Goal: Task Accomplishment & Management: Manage account settings

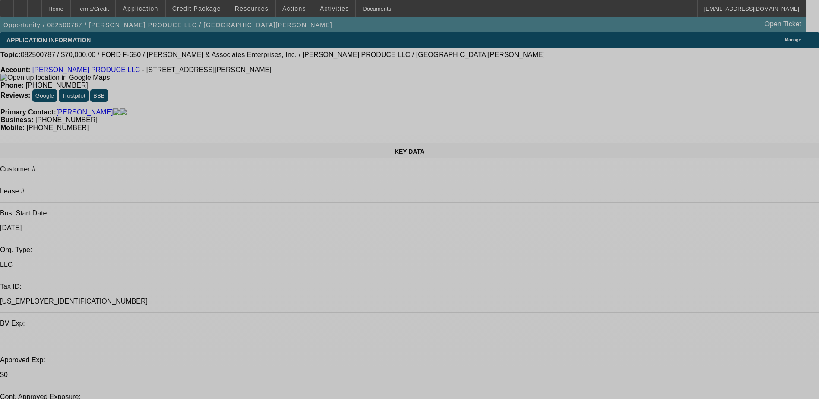
select select "0"
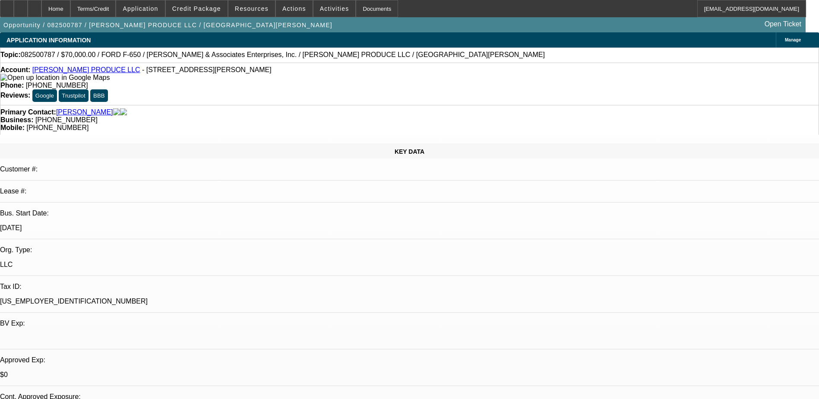
select select "0"
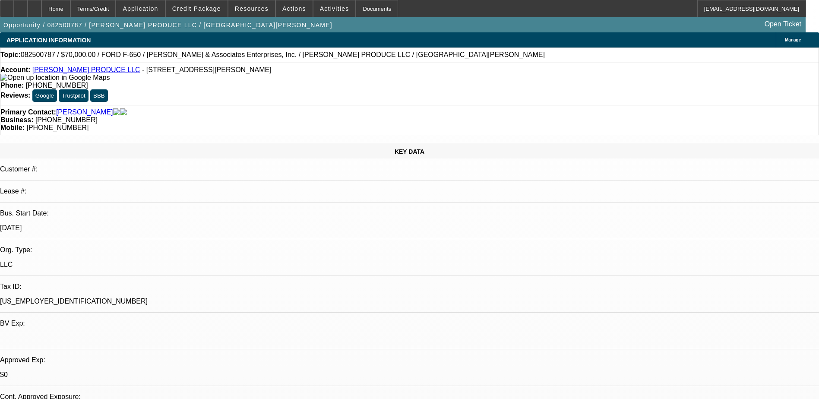
select select "0"
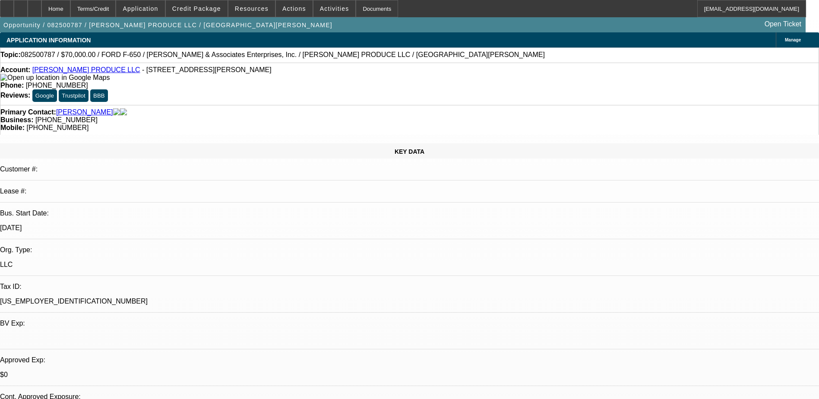
select select "0"
select select "1"
select select "6"
select select "1"
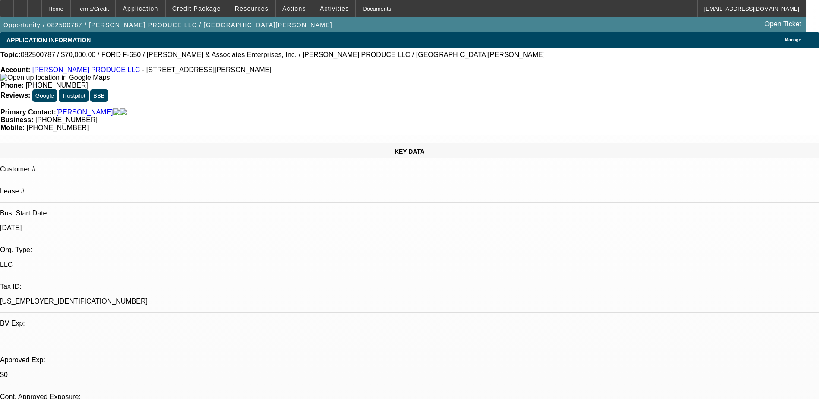
select select "1"
select select "6"
select select "1"
select select "6"
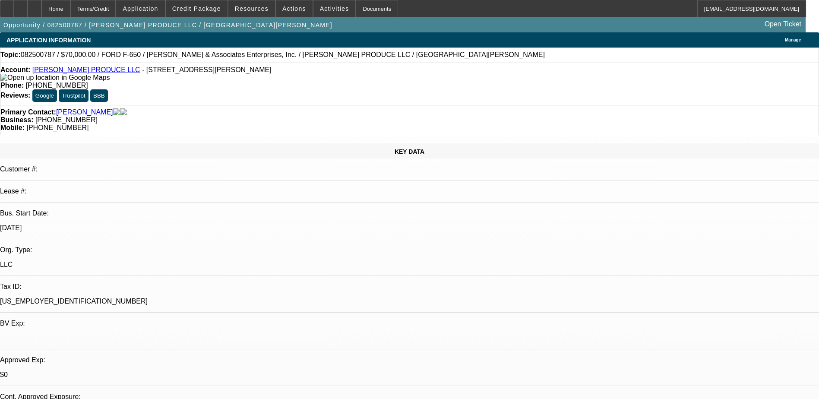
select select "1"
select select "6"
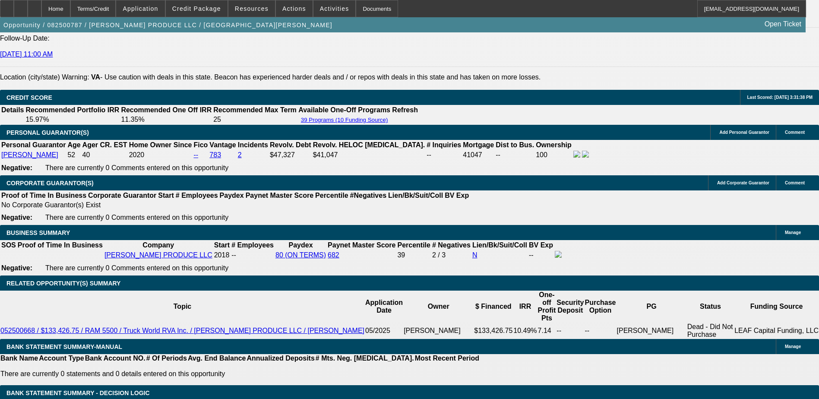
scroll to position [1208, 0]
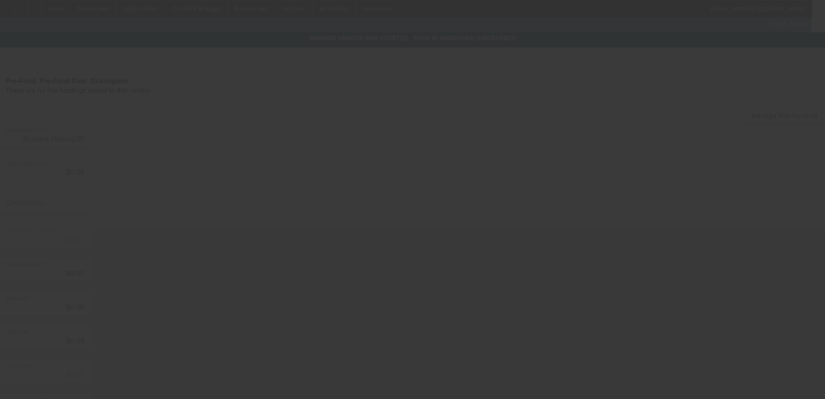
type input "$79,995.00"
type input "$4,315.32"
type input "TT&L"
type input "$84,310.32"
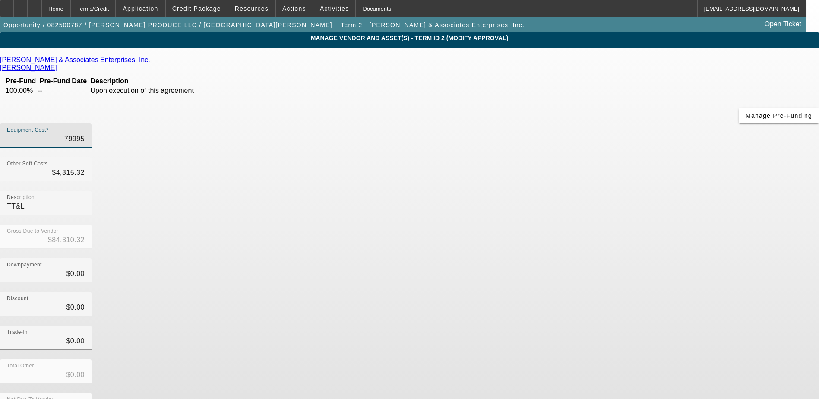
click at [85, 134] on input "79995" at bounding box center [46, 139] width 78 height 10
type input "7"
type input "$4,322.32"
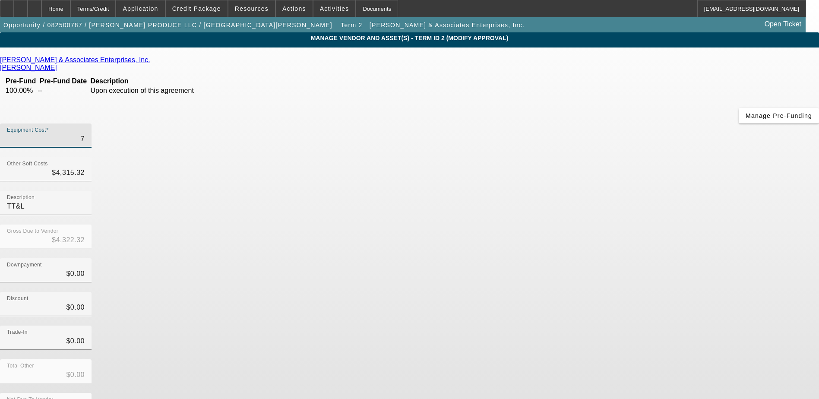
type input "77"
type input "$4,392.32"
type input "775"
type input "$5,090.32"
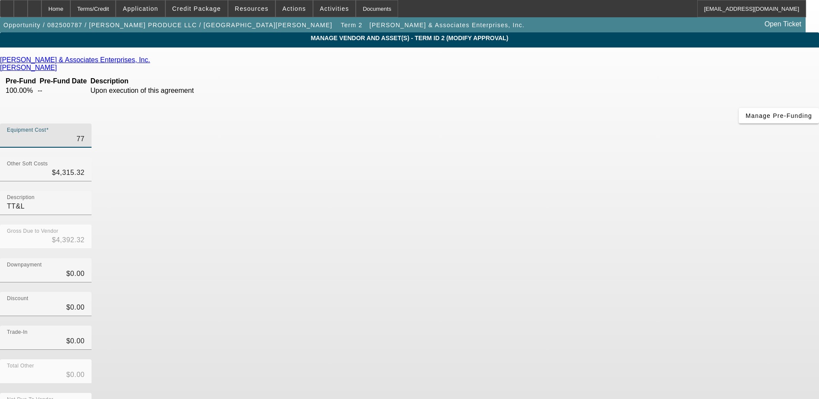
type input "$5,090.32"
type input "7750"
type input "$12,065.32"
type input "77500"
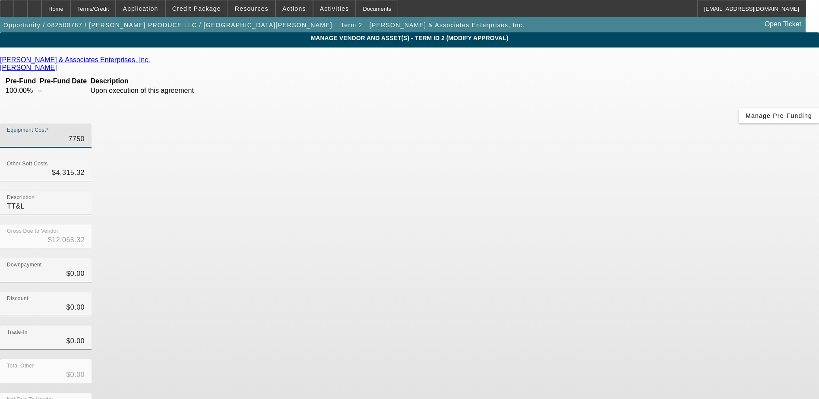
type input "$81,815.32"
type input "$77,500.00"
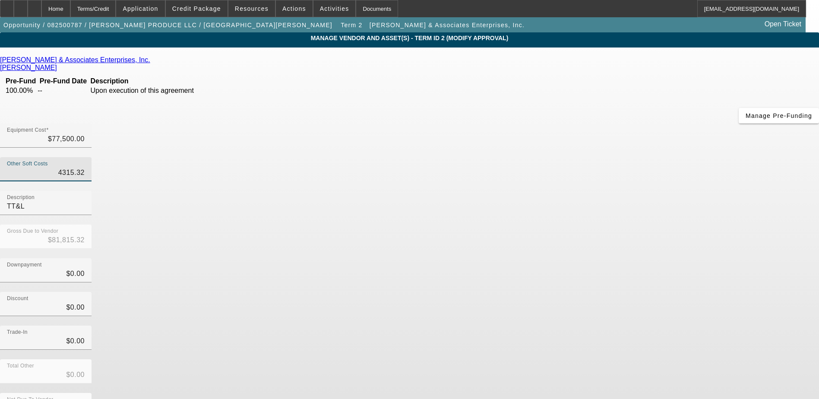
type input "4315.3"
type input "$81,815.30"
type input "4315."
type input "$81,815.00"
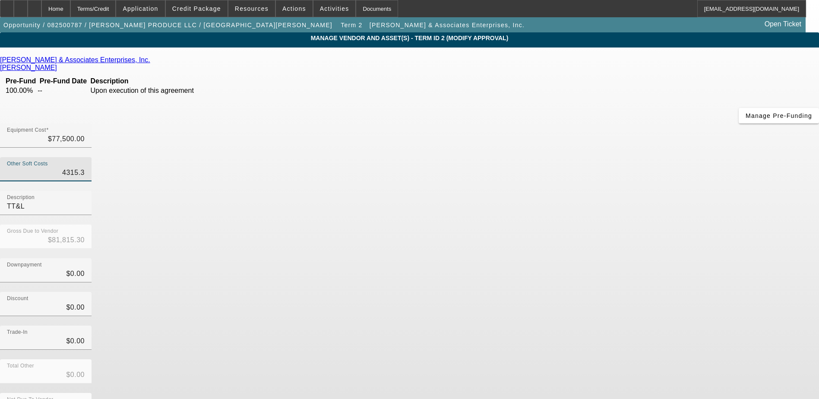
type input "$81,815.00"
type input "431"
type input "$77,931.00"
type input "43"
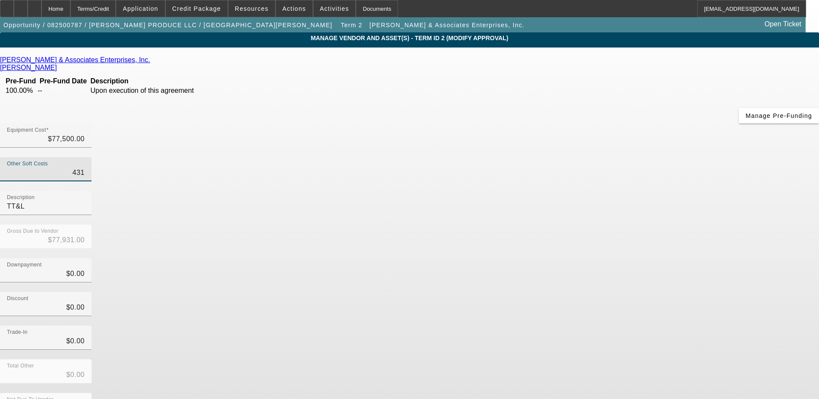
type input "$77,543.00"
type input "4"
type input "$77,504.00"
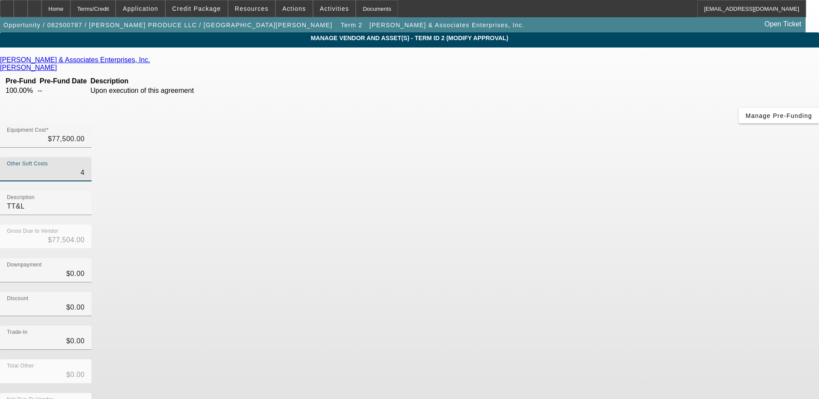
type input "$77,500.00"
type input "4"
type input "$77,504.00"
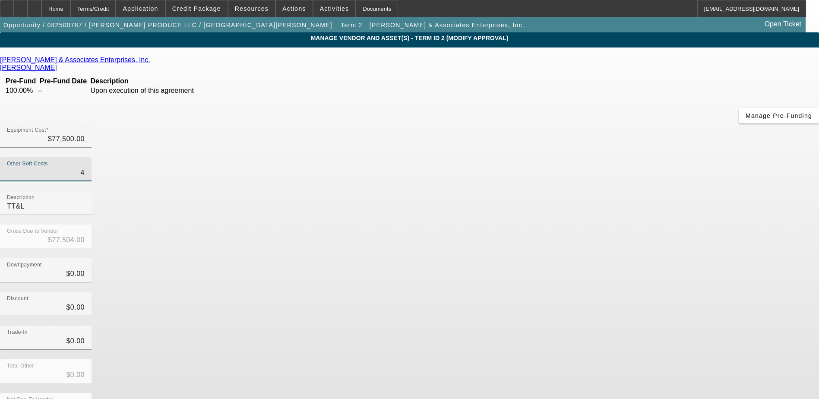
type input "43"
type input "$77,543.00"
type input "4"
type input "$77,504.00"
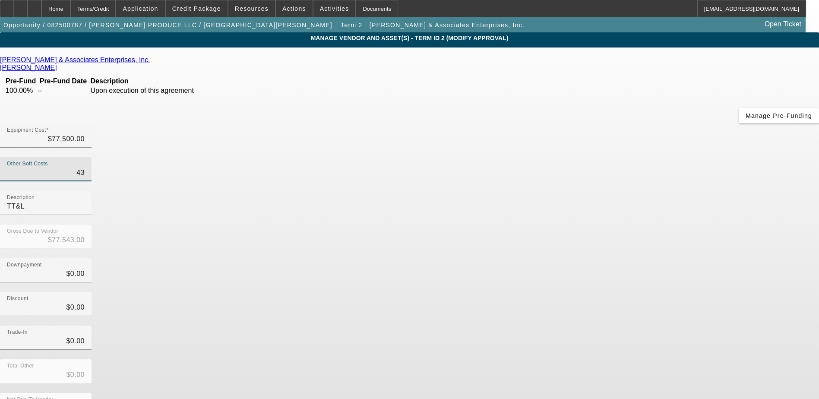
type input "$77,504.00"
type input "42"
type input "$77,542.00"
type input "420"
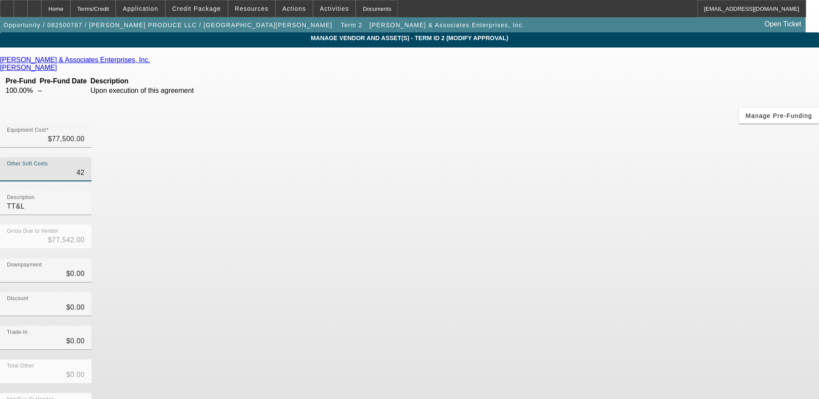
type input "$77,920.00"
type input "4207"
type input "$81,707.00"
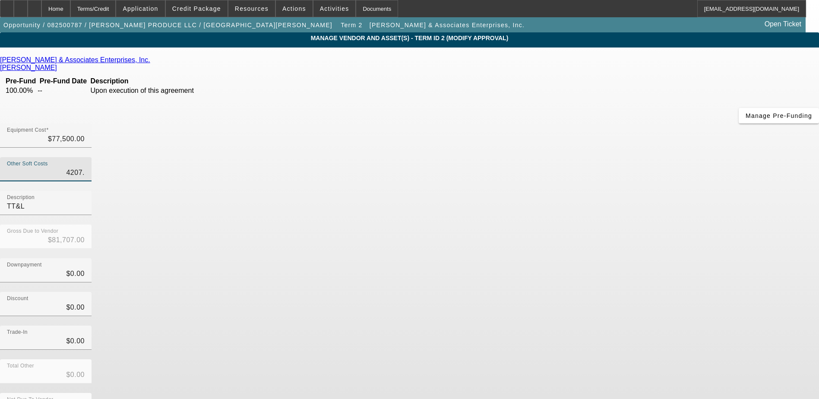
type input "4207.3"
type input "$81,707.30"
type input "4207.34"
type input "$81,707.34"
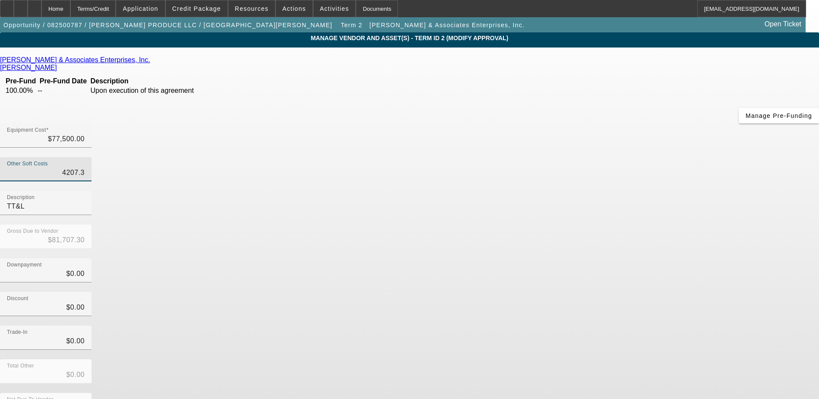
type input "$81,707.34"
type input "$4,207.34"
click at [649, 359] on div "Total Other $0.00" at bounding box center [409, 376] width 819 height 34
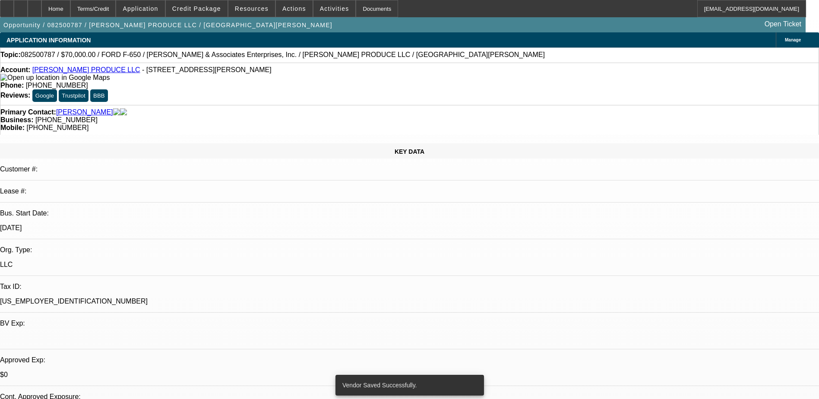
select select "0"
select select "6"
select select "0"
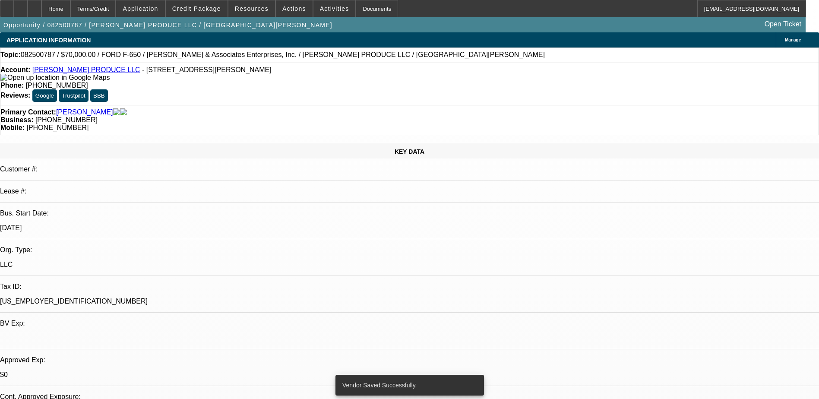
select select "0"
select select "6"
select select "0"
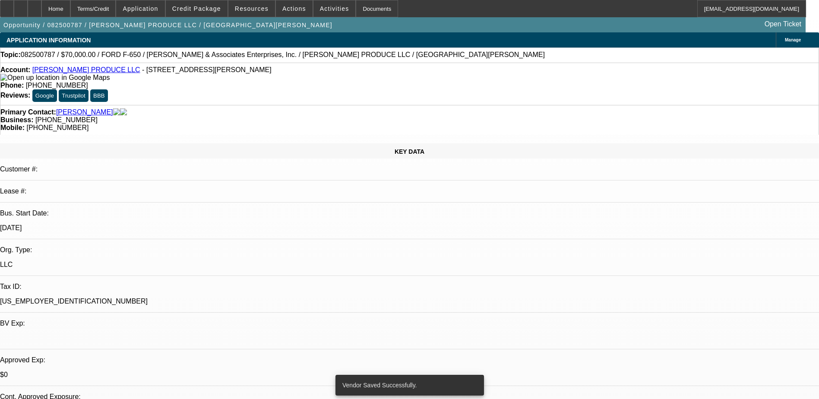
select select "0"
select select "6"
select select "0"
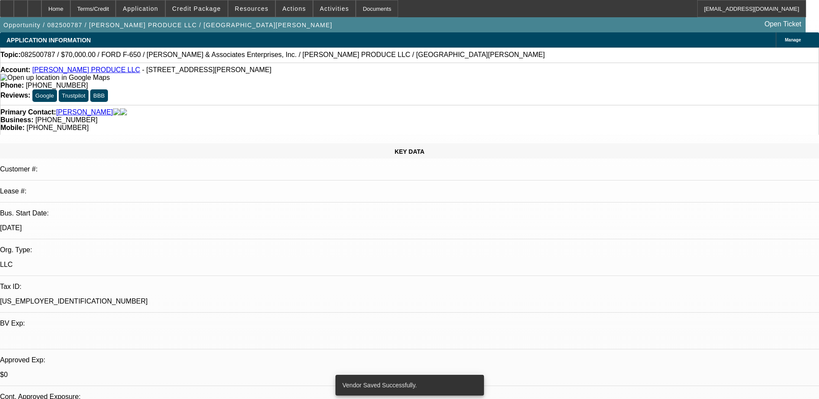
select select "6"
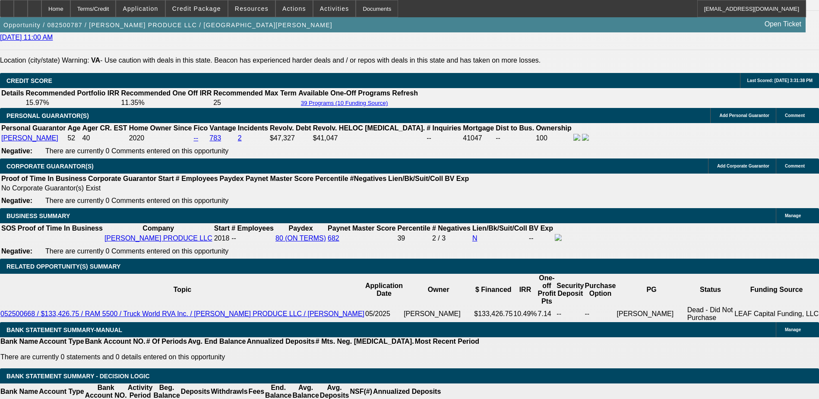
scroll to position [1252, 0]
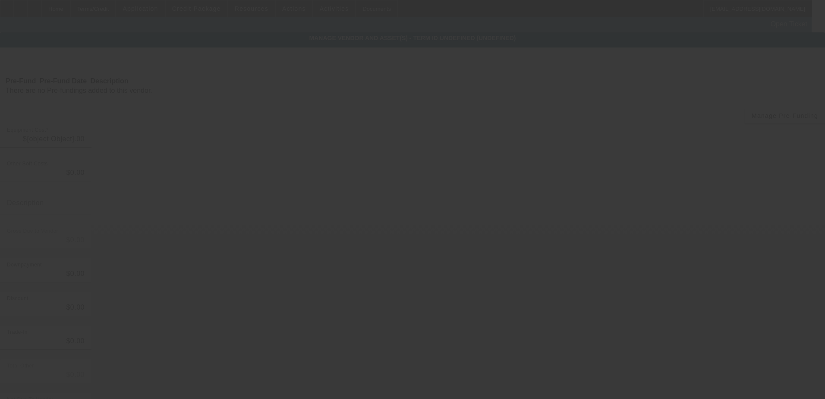
type input "$79,995.00"
type input "$4,315.32"
type input "TT&L"
type input "$84,310.32"
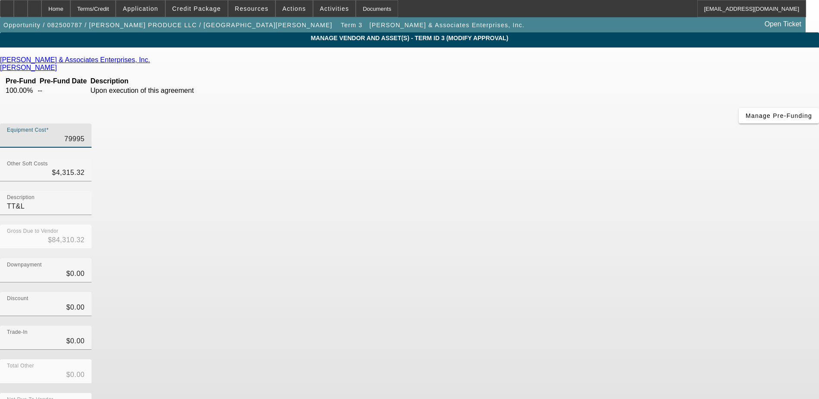
click at [85, 134] on input "79995" at bounding box center [46, 139] width 78 height 10
type input "7"
type input "$4,322.32"
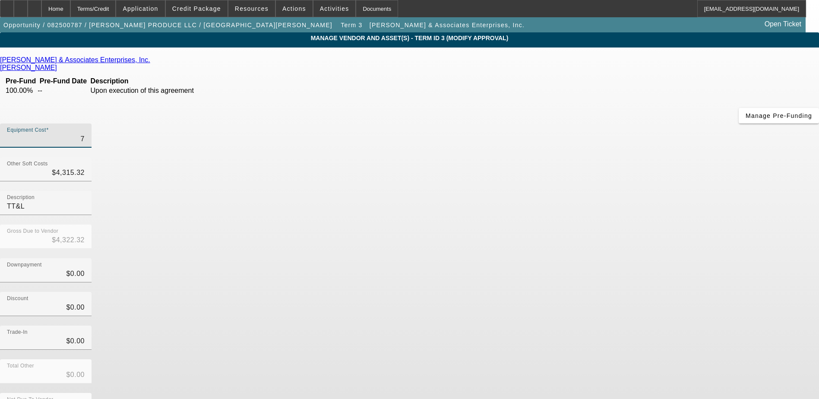
type input "77"
type input "$4,392.32"
type input "775"
type input "$5,090.32"
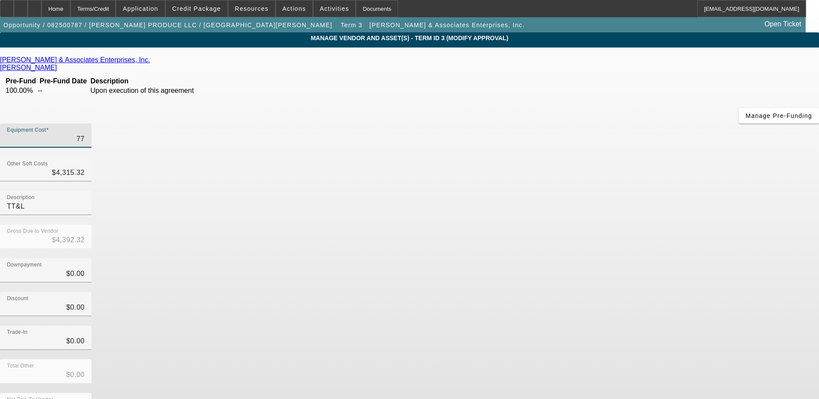
type input "$5,090.32"
type input "7750"
type input "$12,065.32"
type input "77500"
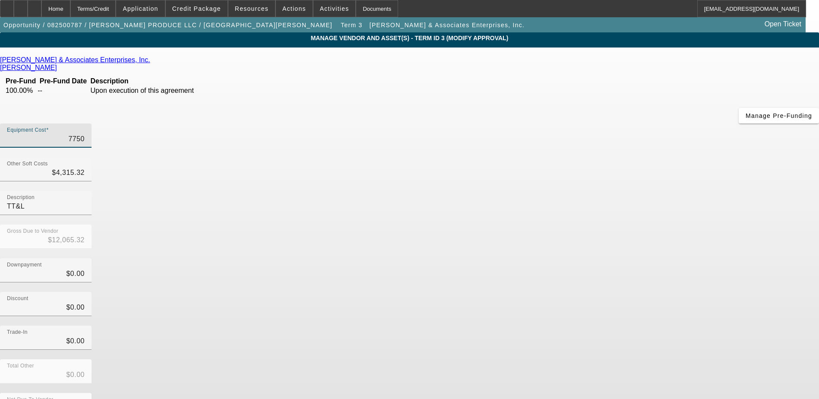
type input "$81,815.32"
type input "$77,500.00"
type input "4315.3"
type input "$81,815.30"
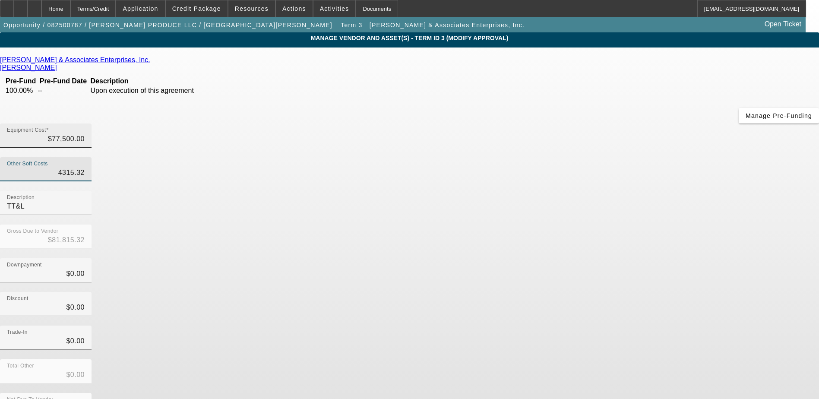
type input "$81,815.30"
type input "4315."
type input "$81,815.00"
type input "431"
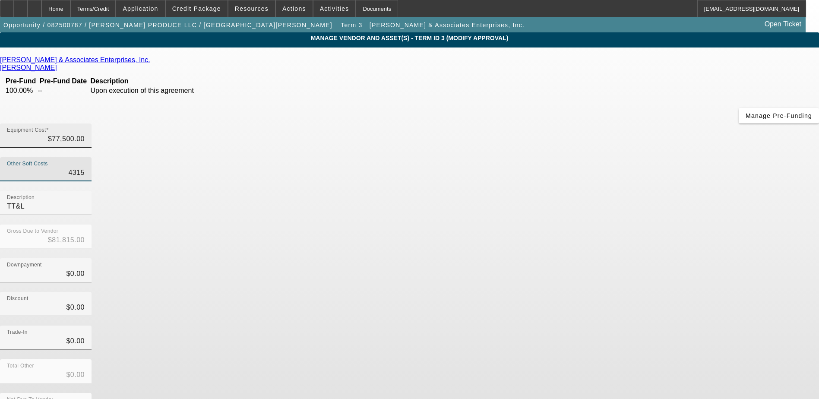
type input "$77,931.00"
type input "43"
type input "$77,543.00"
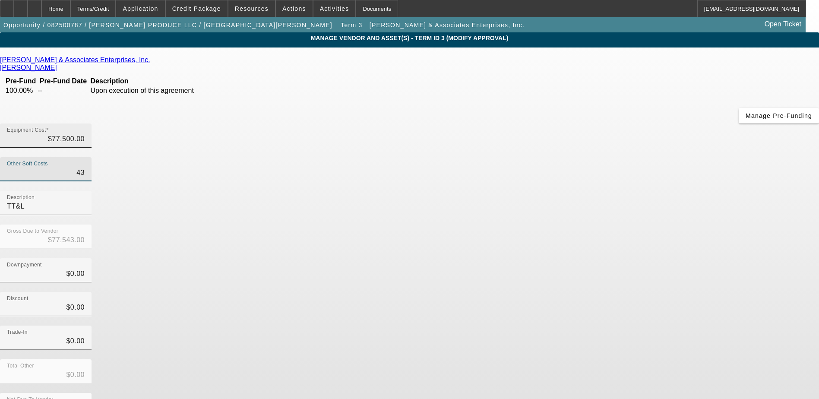
type input "4"
type input "$77,504.00"
type input "$77,500.00"
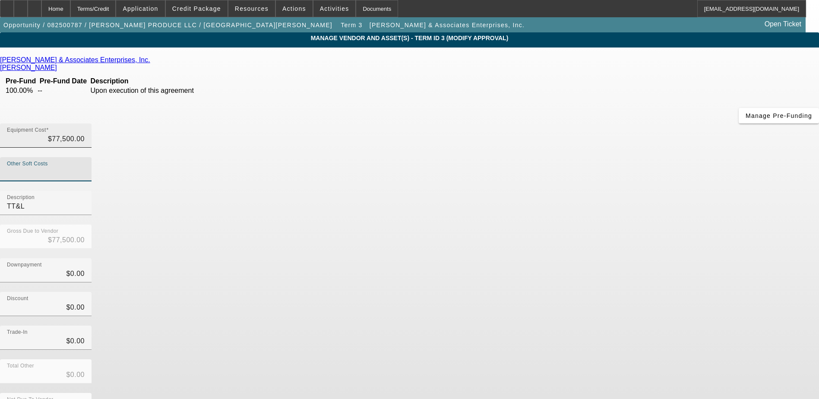
type input "4"
type input "$77,504.00"
type input "42"
type input "$77,542.00"
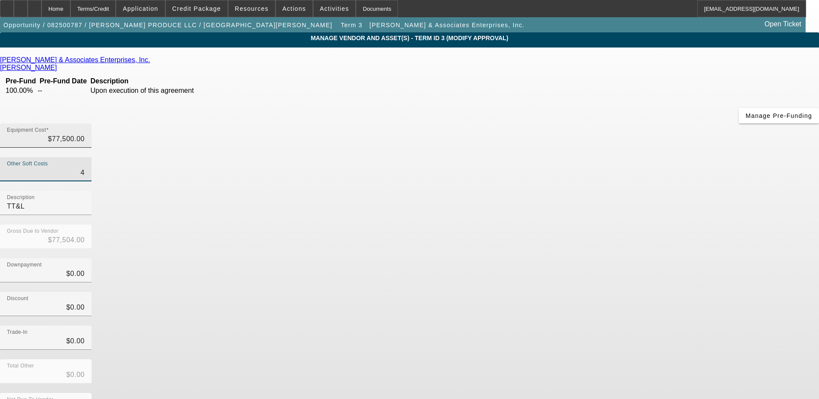
type input "$77,542.00"
type input "420"
type input "$77,920.00"
type input "4207"
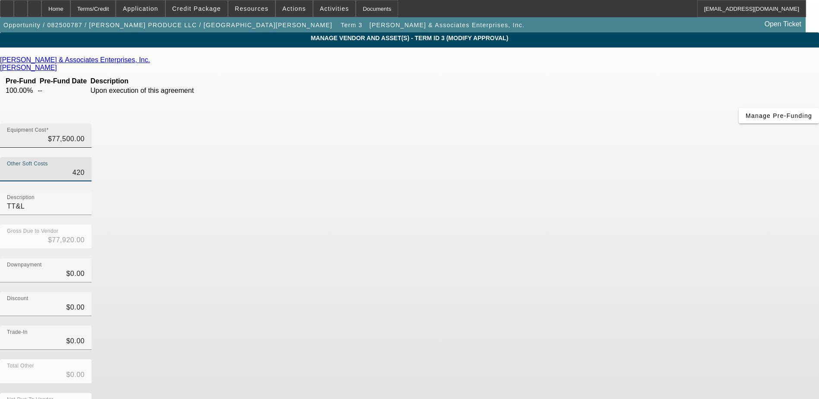
type input "$81,707.00"
type input "4207.3"
type input "$81,707.30"
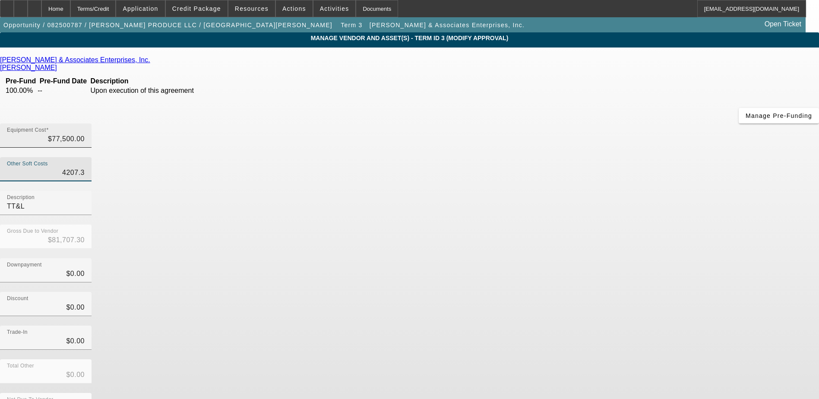
type input "4207.34"
type input "$81,707.34"
type input "$4,207.34"
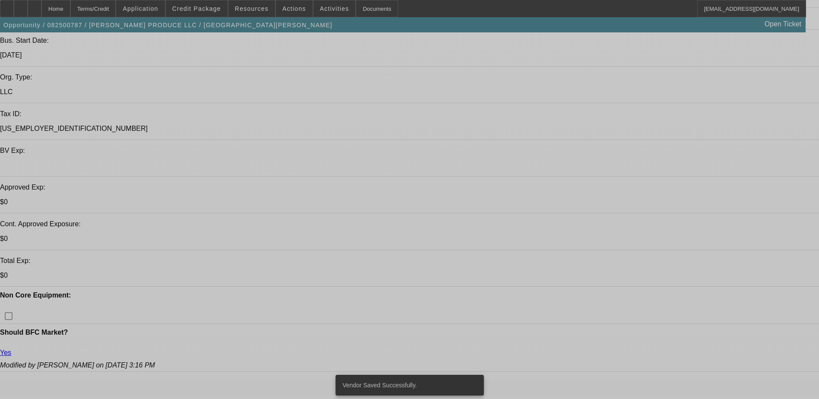
select select "0"
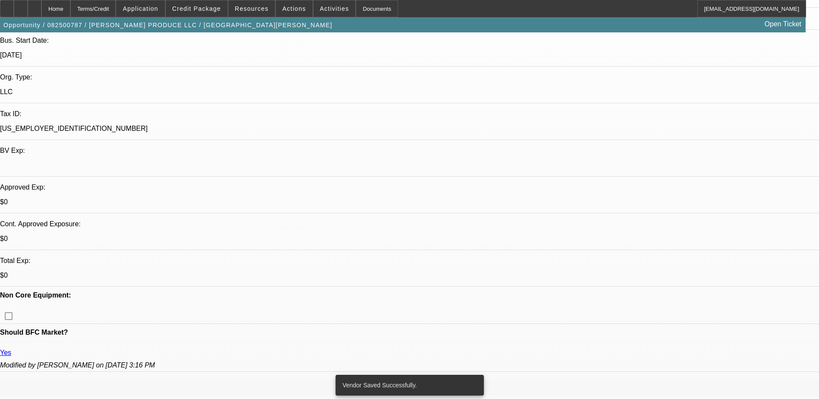
select select "0"
select select "6"
select select "0"
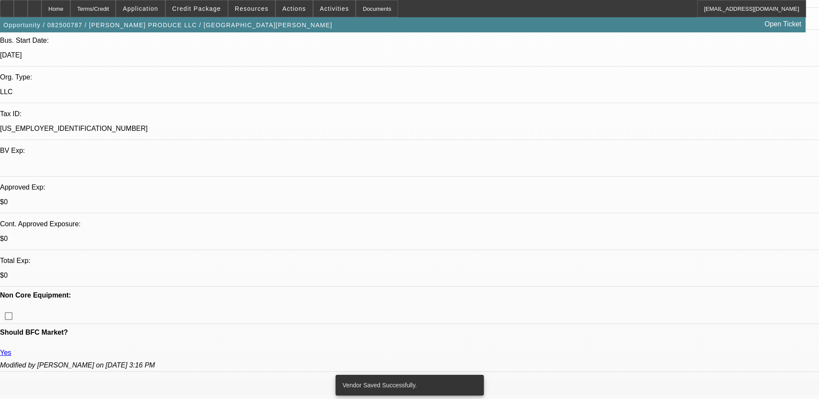
select select "0"
select select "6"
select select "0"
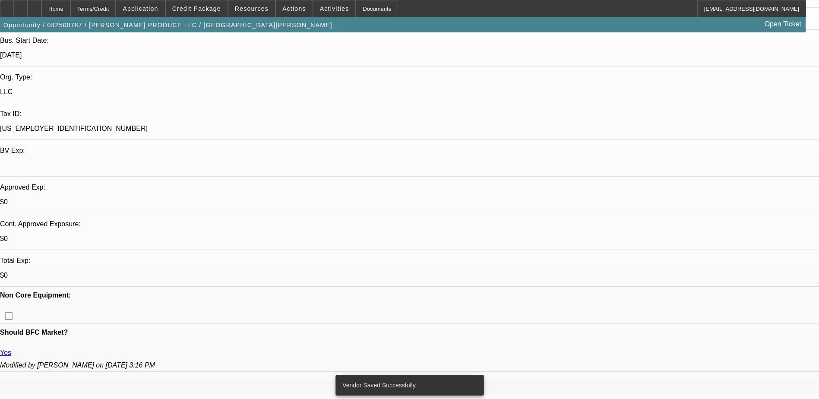
select select "6"
select select "0"
select select "6"
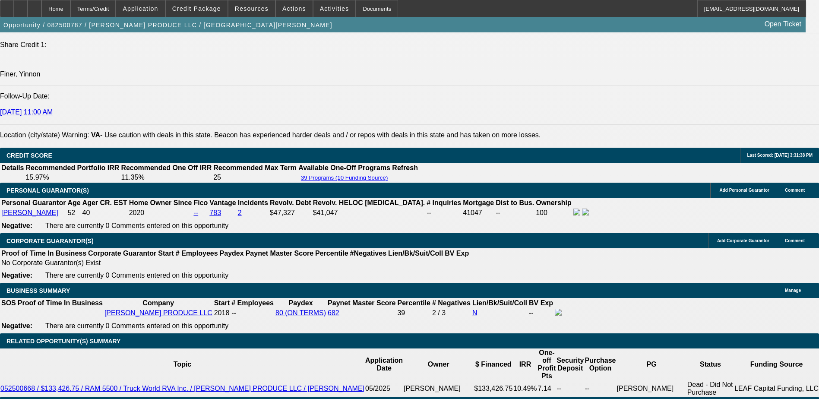
scroll to position [1208, 0]
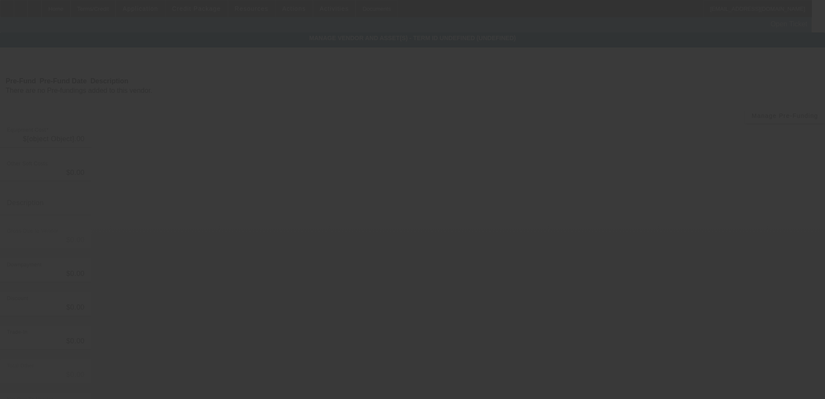
type input "$79,995.00"
type input "$4,315.32"
type input "TT&L"
type input "$84,310.32"
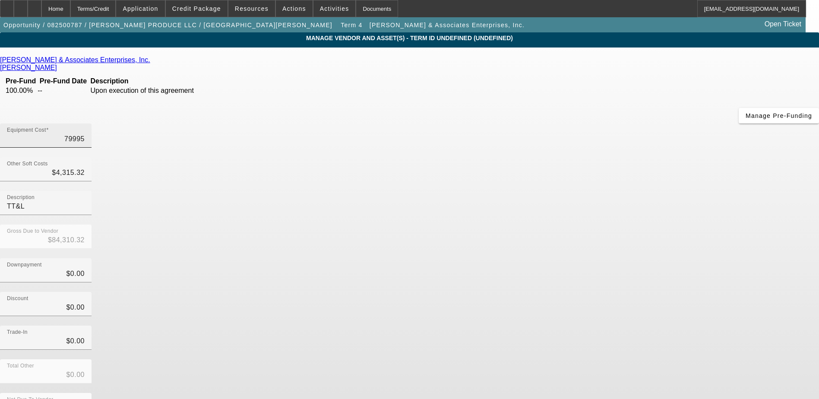
click at [85, 134] on input "79995" at bounding box center [46, 139] width 78 height 10
type input "7"
type input "$4,322.32"
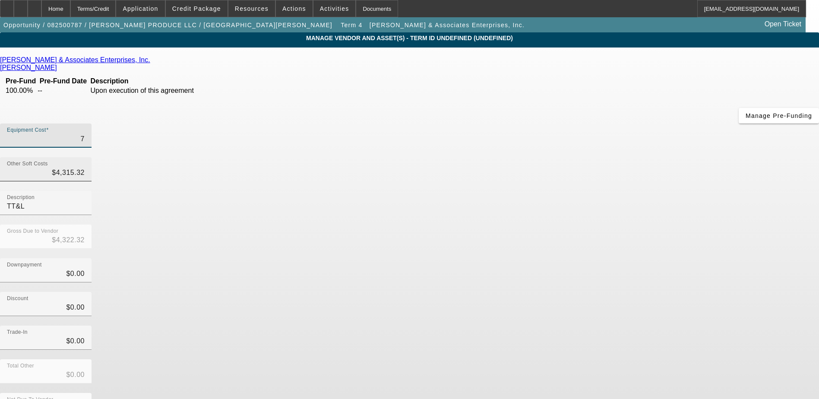
type input "77"
type input "$4,392.32"
type input "775"
type input "$5,090.32"
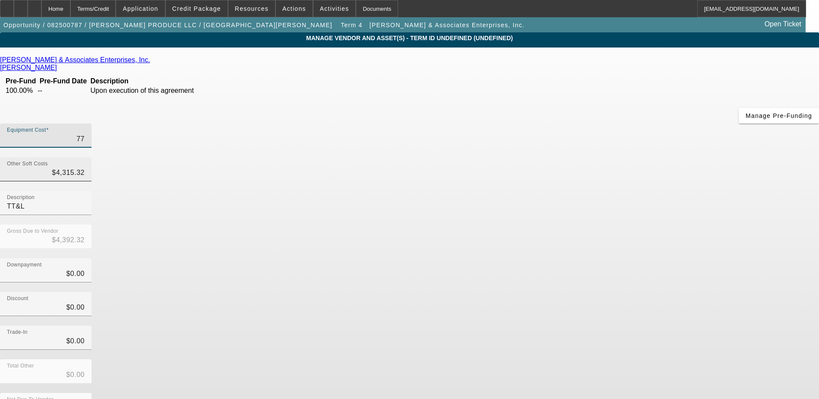
type input "$5,090.32"
type input "7750"
type input "$12,065.32"
type input "77500"
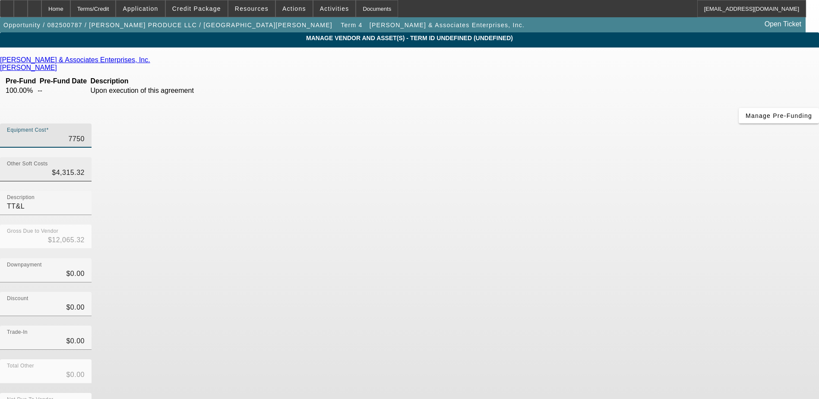
type input "$81,815.32"
type input "$77,500.00"
type input "4315.3"
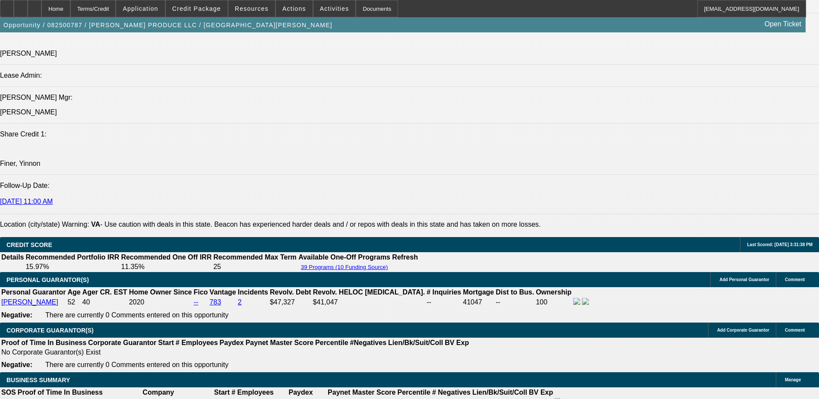
scroll to position [1079, 0]
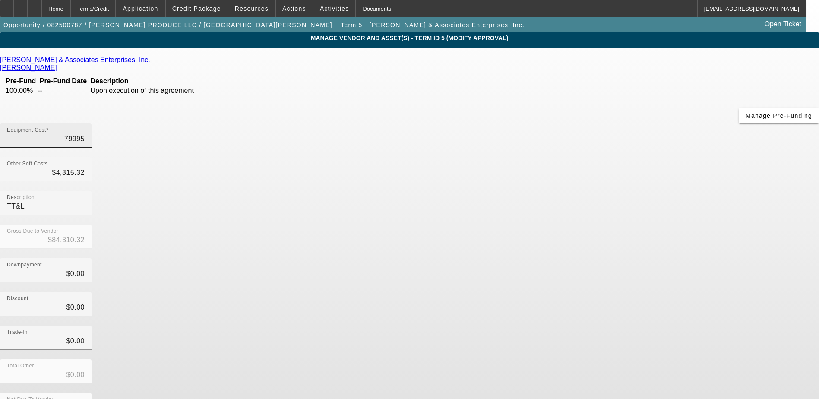
click at [85, 134] on input "79995" at bounding box center [46, 139] width 78 height 10
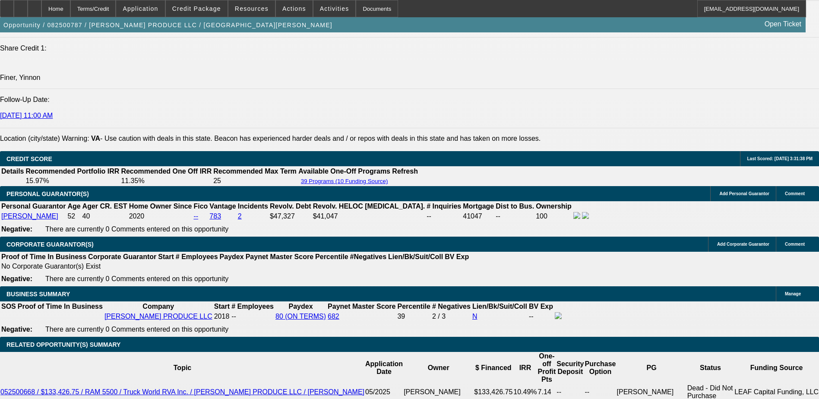
scroll to position [1165, 0]
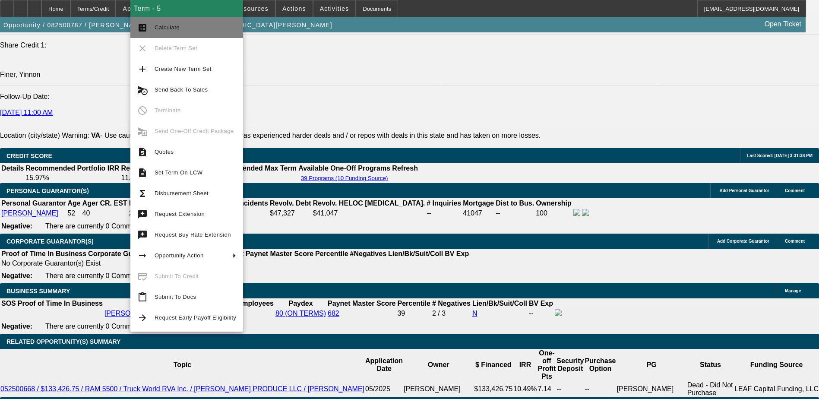
click at [183, 25] on span "Calculate" at bounding box center [195, 27] width 82 height 10
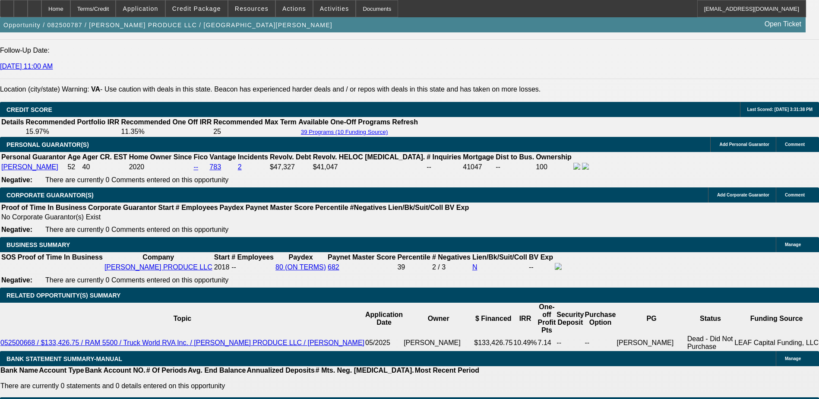
scroll to position [1211, 0]
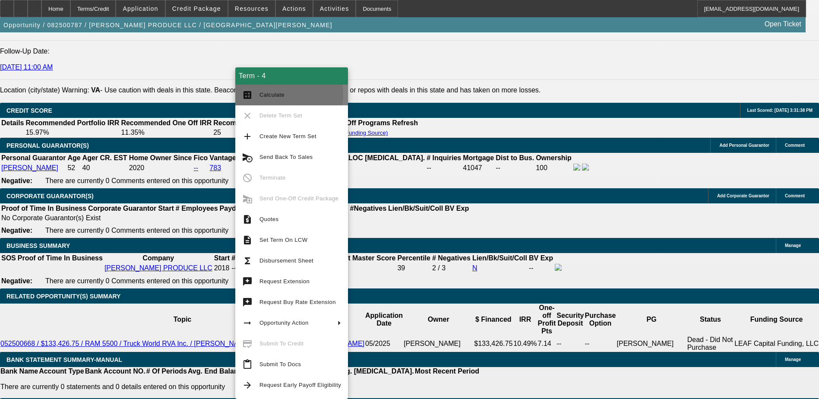
click at [280, 95] on span "Calculate" at bounding box center [271, 94] width 25 height 6
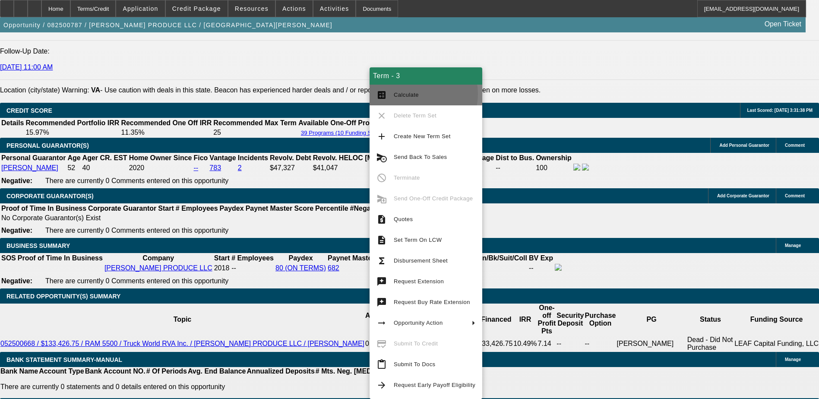
click at [412, 94] on span "Calculate" at bounding box center [406, 94] width 25 height 6
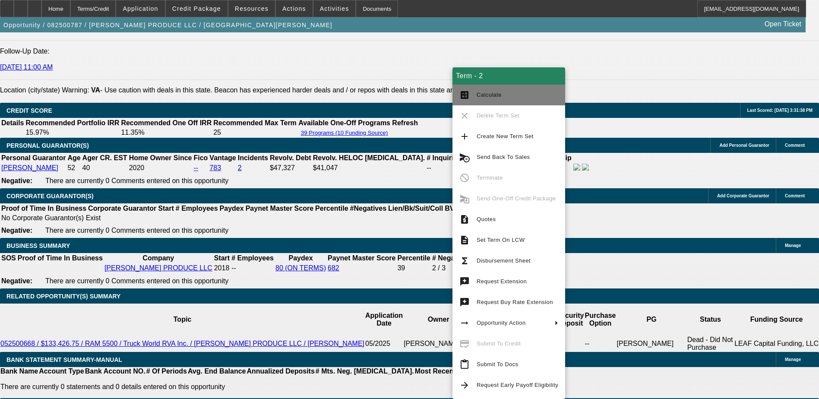
click at [483, 101] on button "calculate Calculate" at bounding box center [508, 95] width 113 height 21
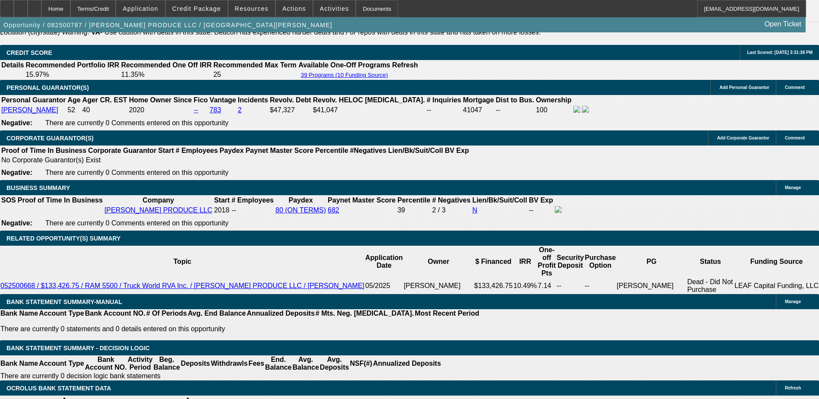
scroll to position [1254, 0]
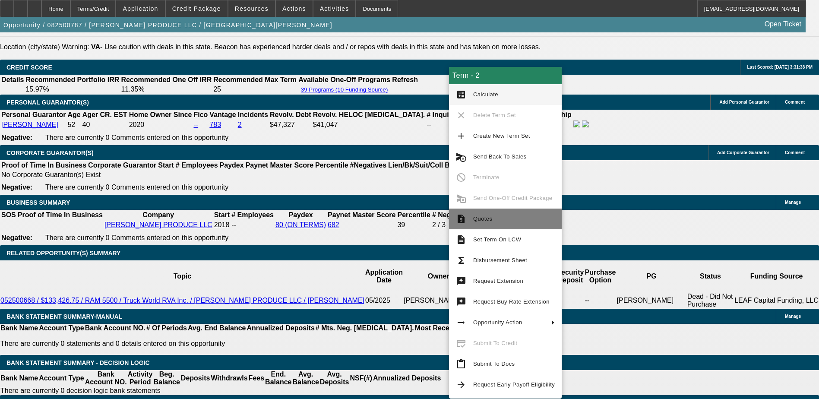
click at [482, 216] on span "Quotes" at bounding box center [482, 218] width 19 height 6
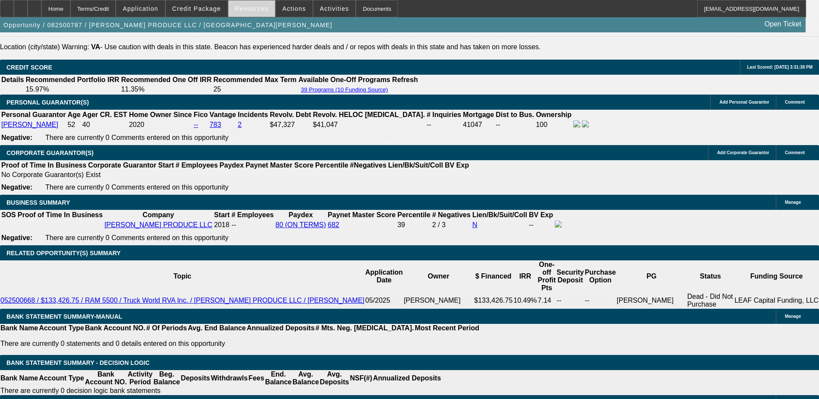
click at [260, 16] on span at bounding box center [251, 8] width 47 height 21
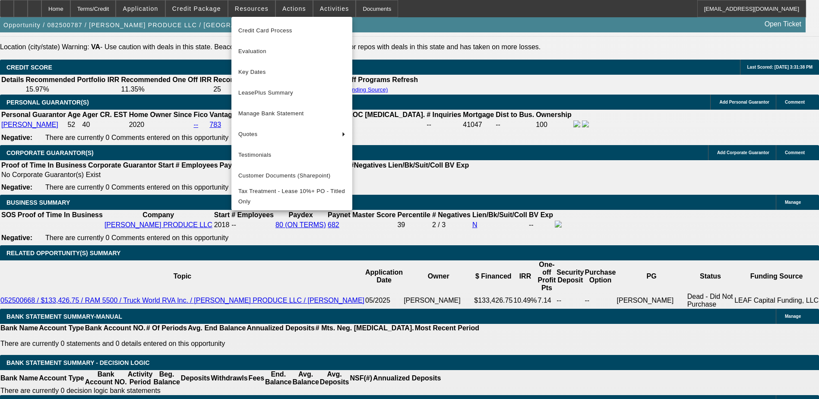
click at [372, 38] on div at bounding box center [409, 199] width 819 height 399
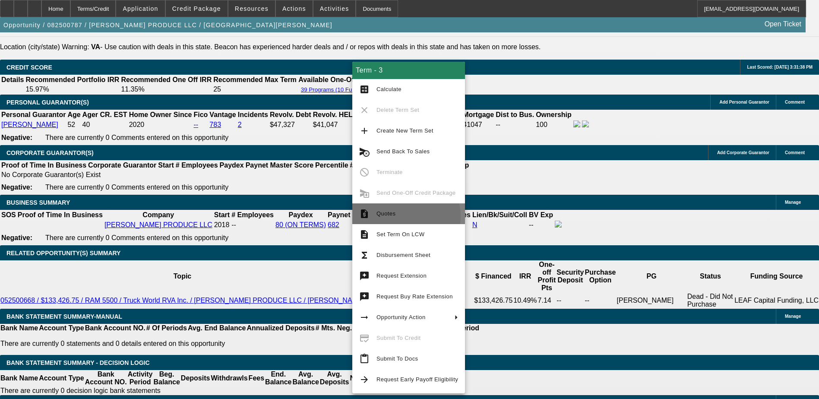
click at [399, 216] on span "Quotes" at bounding box center [417, 213] width 82 height 10
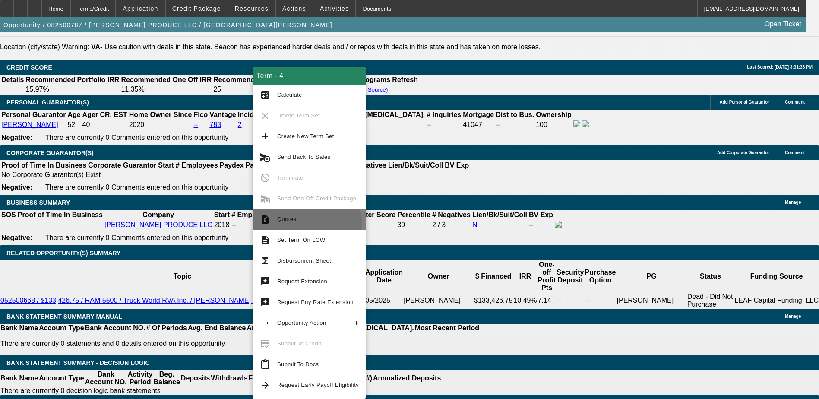
click at [303, 223] on span "Quotes" at bounding box center [318, 219] width 82 height 10
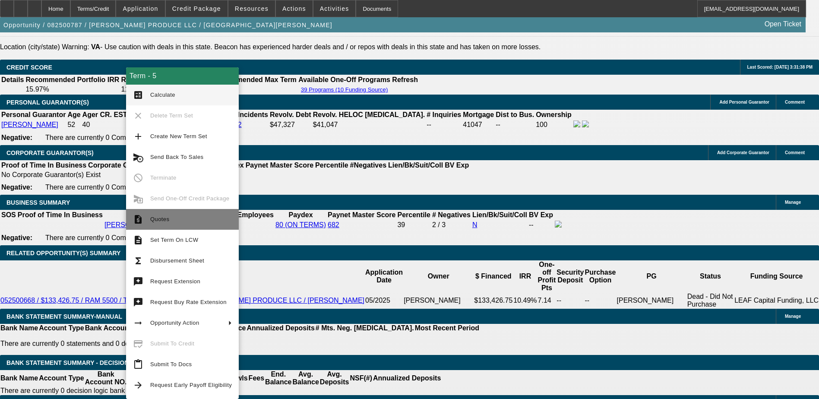
click at [170, 215] on span "Quotes" at bounding box center [191, 219] width 82 height 10
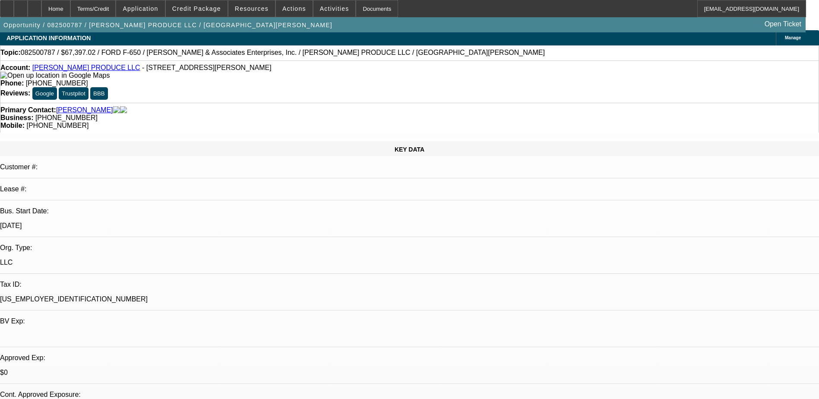
scroll to position [0, 0]
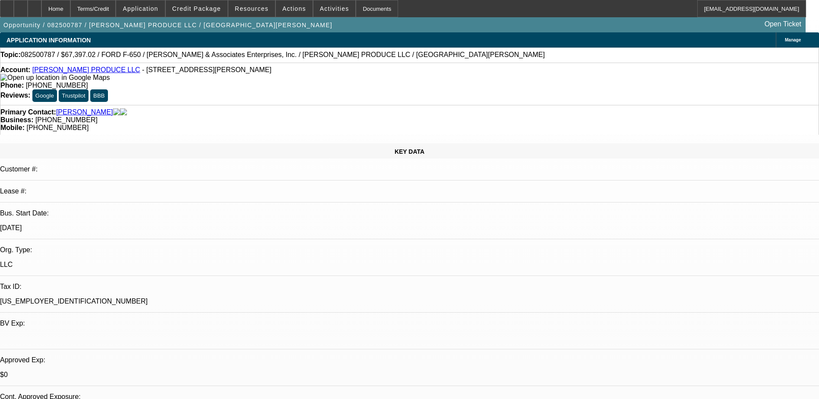
click at [83, 73] on link "[PERSON_NAME] PRODUCE LLC" at bounding box center [86, 69] width 108 height 7
click at [71, 71] on link "[PERSON_NAME] PRODUCE LLC" at bounding box center [86, 69] width 108 height 7
click at [252, 4] on span at bounding box center [251, 8] width 47 height 21
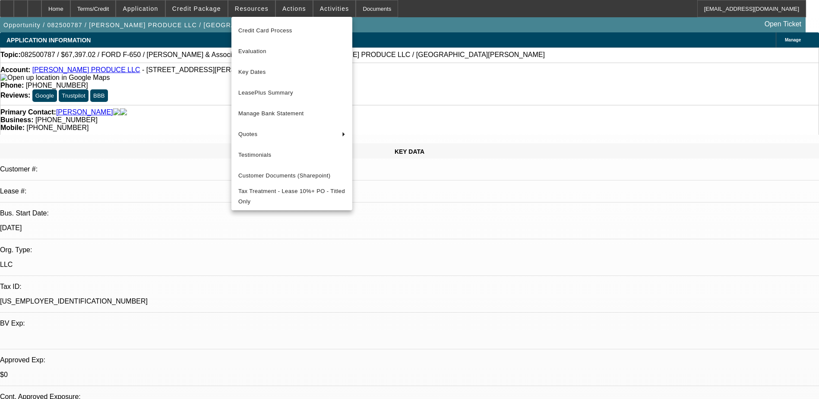
click at [192, 8] on div at bounding box center [409, 199] width 819 height 399
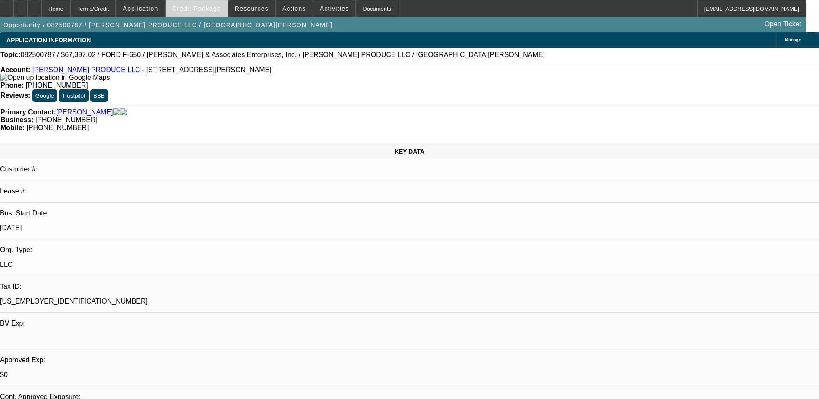
click at [199, 7] on span "Credit Package" at bounding box center [196, 8] width 49 height 7
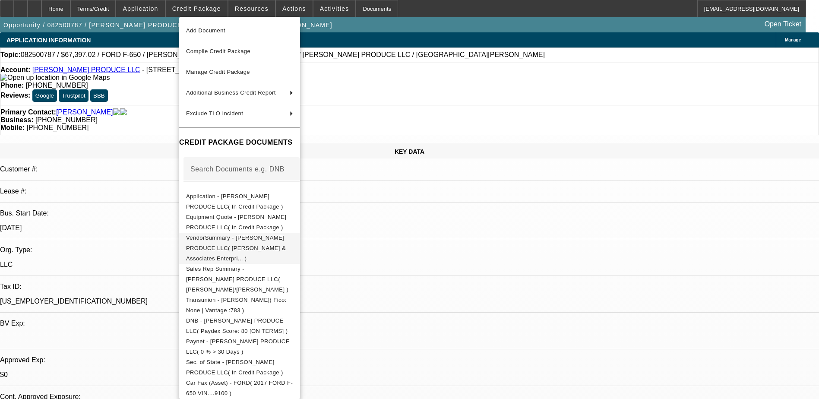
scroll to position [17, 0]
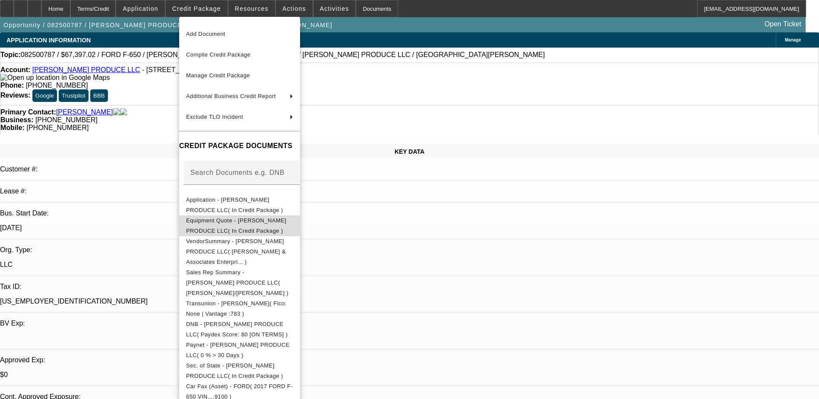
click at [286, 220] on span "Equipment Quote - [PERSON_NAME] PRODUCE LLC( In Credit Package )" at bounding box center [236, 225] width 100 height 17
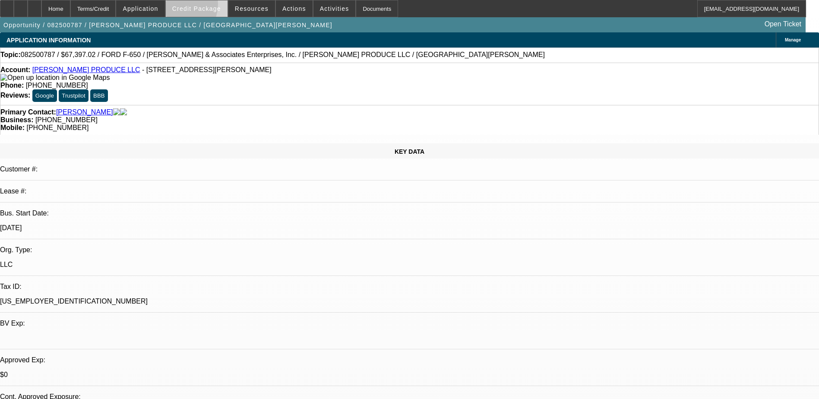
click at [188, 6] on span "Credit Package" at bounding box center [196, 8] width 49 height 7
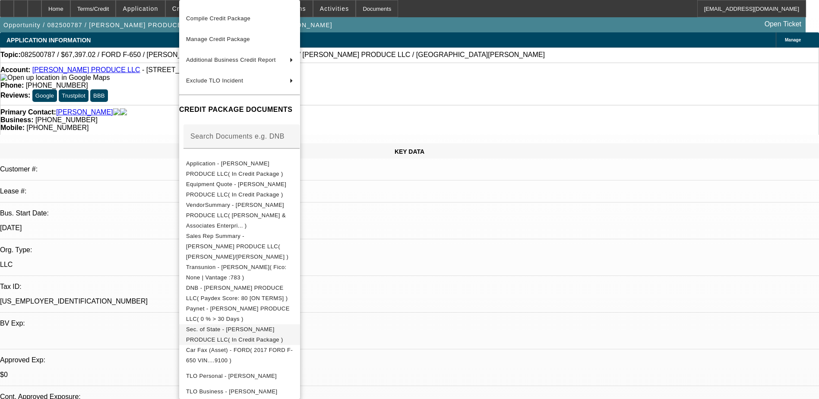
scroll to position [87, 0]
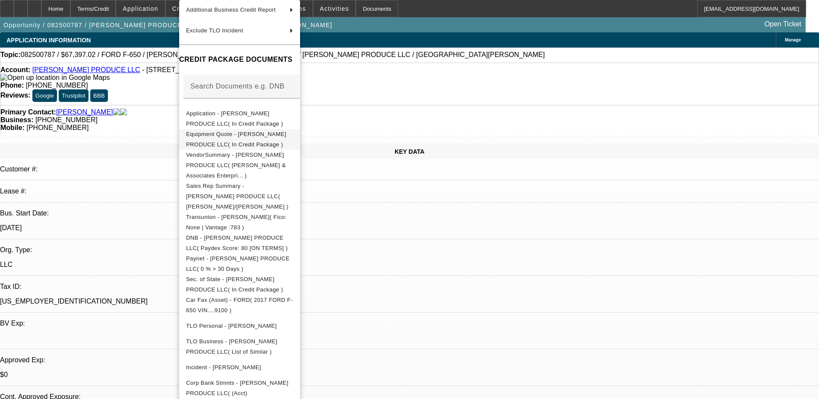
click at [293, 132] on span "Equipment Quote - [PERSON_NAME] PRODUCE LLC( In Credit Package )" at bounding box center [239, 139] width 107 height 21
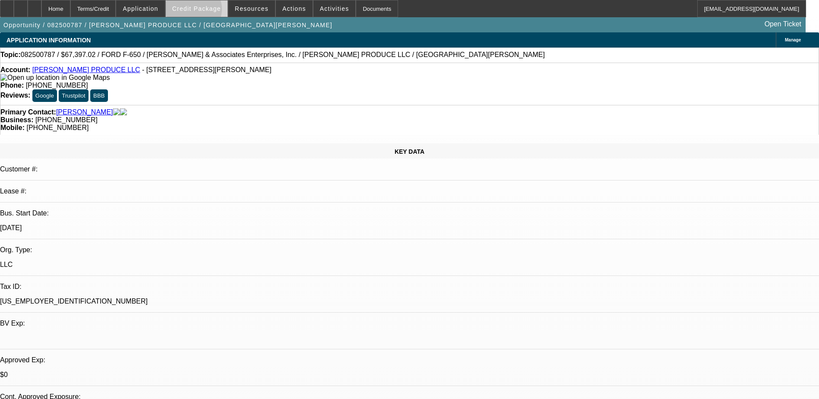
click at [207, 11] on span "Credit Package" at bounding box center [196, 8] width 49 height 7
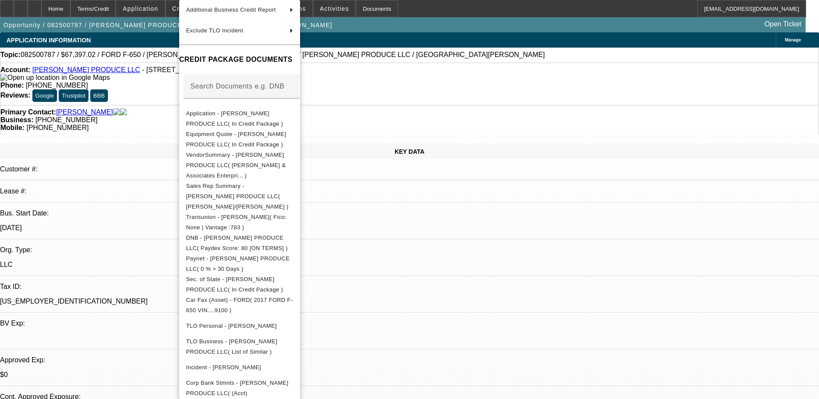
click at [666, 281] on div at bounding box center [409, 199] width 819 height 399
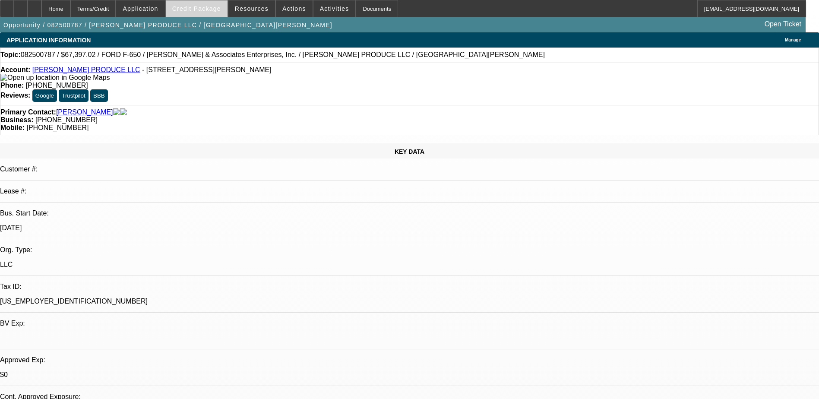
click at [211, 9] on span "Credit Package" at bounding box center [196, 8] width 49 height 7
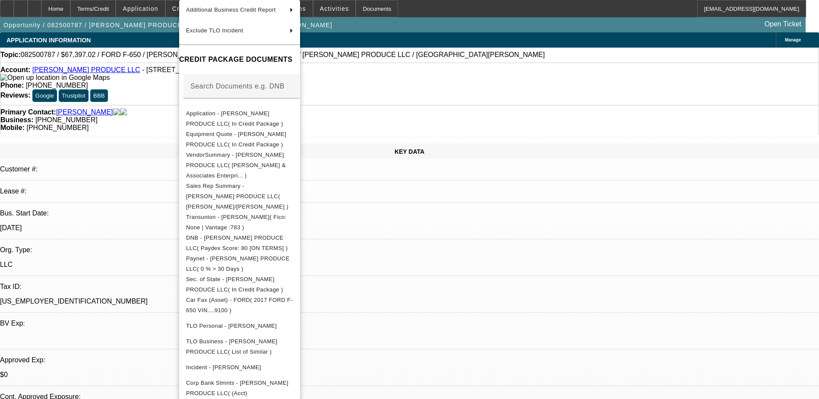
click at [707, 194] on div at bounding box center [409, 199] width 819 height 399
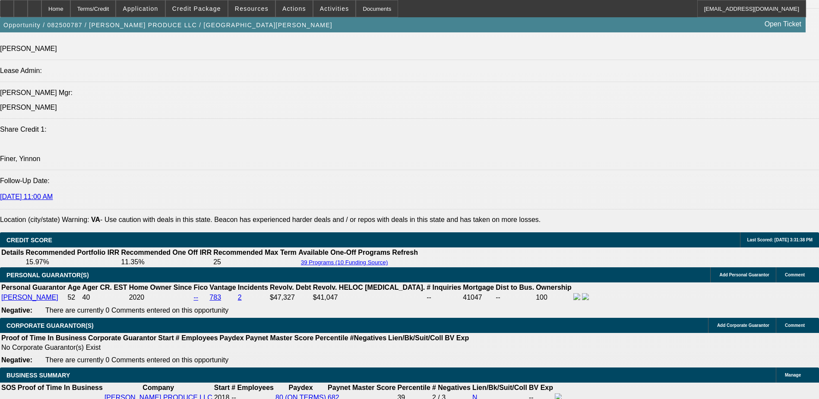
scroll to position [1038, 0]
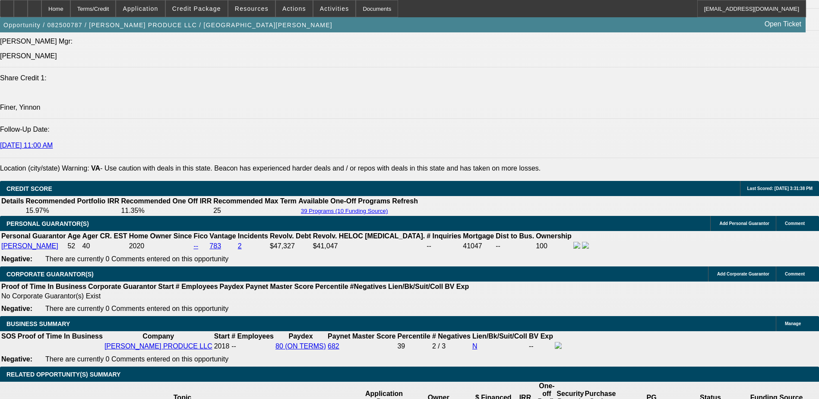
scroll to position [1167, 0]
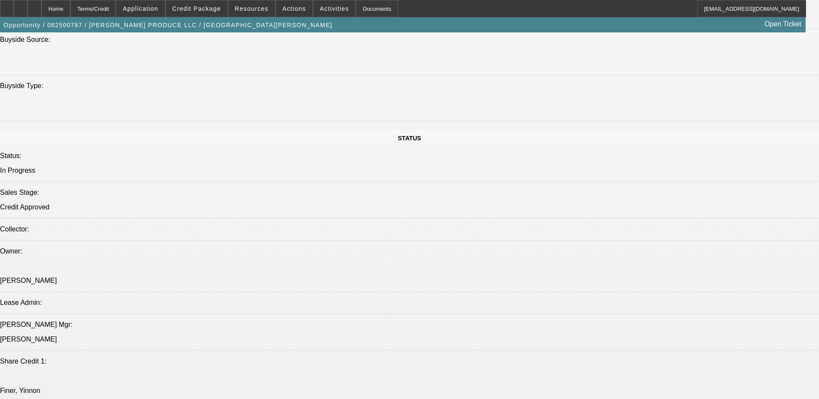
scroll to position [736, 0]
